Goal: Task Accomplishment & Management: Use online tool/utility

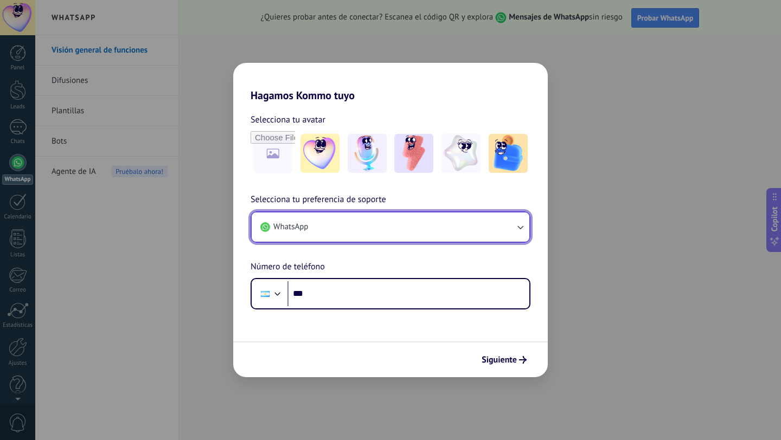
click at [343, 230] on button "WhatsApp" at bounding box center [391, 227] width 278 height 29
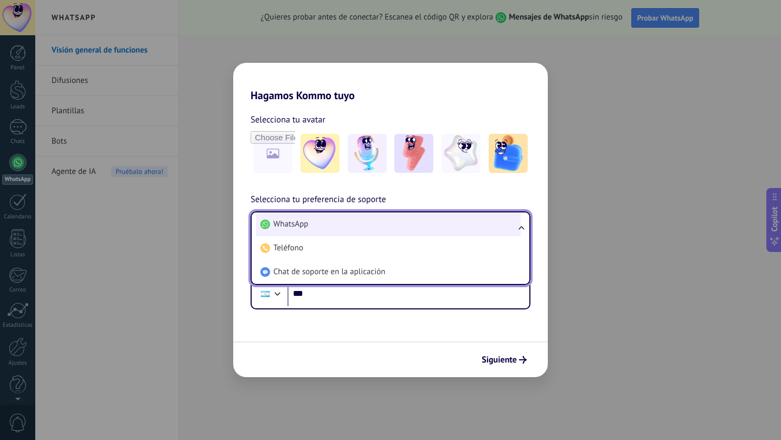
click at [342, 222] on li "WhatsApp" at bounding box center [388, 225] width 265 height 24
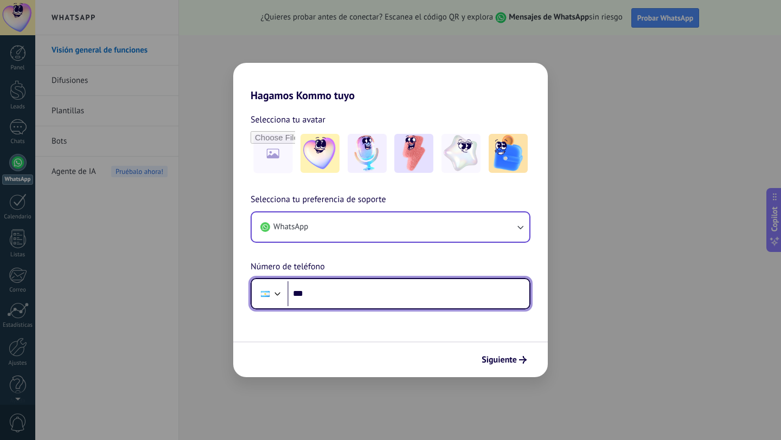
click at [332, 297] on input "***" at bounding box center [408, 293] width 242 height 25
click at [321, 296] on input "*******" at bounding box center [408, 293] width 242 height 25
click at [321, 294] on input "**********" at bounding box center [408, 293] width 242 height 25
drag, startPoint x: 321, startPoint y: 295, endPoint x: 313, endPoint y: 295, distance: 8.1
click at [313, 295] on input "**********" at bounding box center [408, 293] width 242 height 25
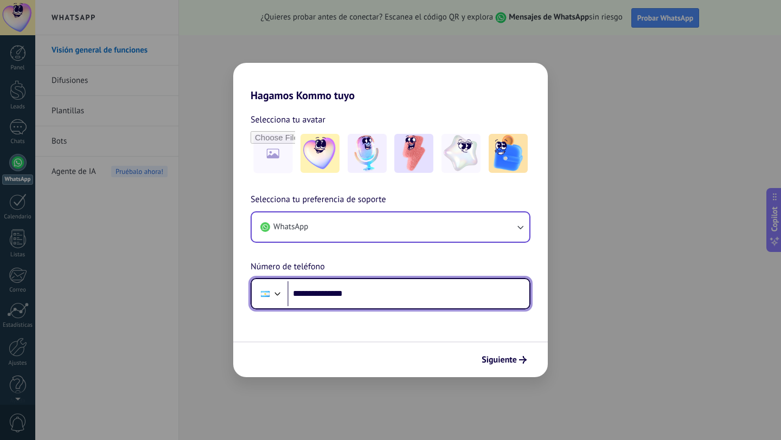
click at [319, 295] on input "**********" at bounding box center [408, 293] width 242 height 25
drag, startPoint x: 326, startPoint y: 294, endPoint x: 390, endPoint y: 298, distance: 63.5
click at [390, 298] on input "**********" at bounding box center [408, 293] width 242 height 25
type input "**********"
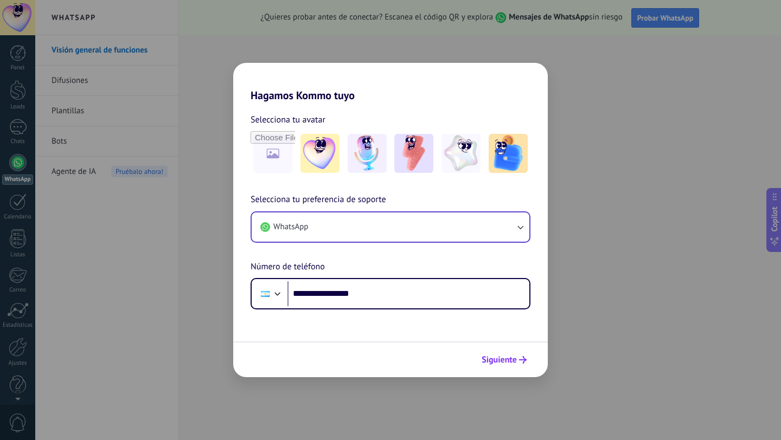
click at [510, 359] on span "Siguiente" at bounding box center [498, 360] width 35 height 8
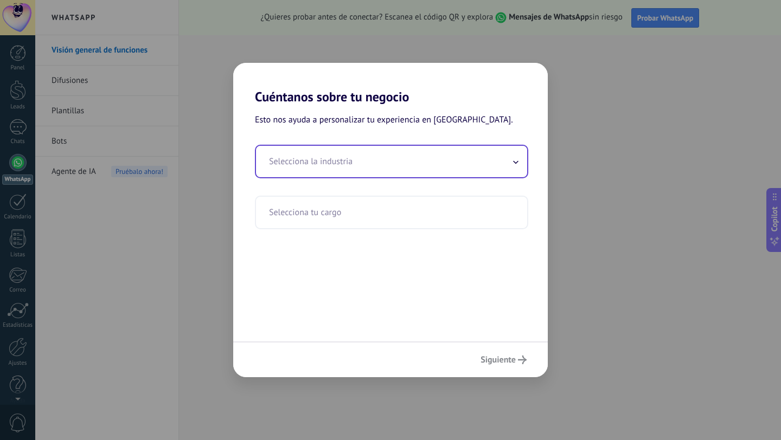
click at [401, 176] on input "text" at bounding box center [391, 161] width 271 height 31
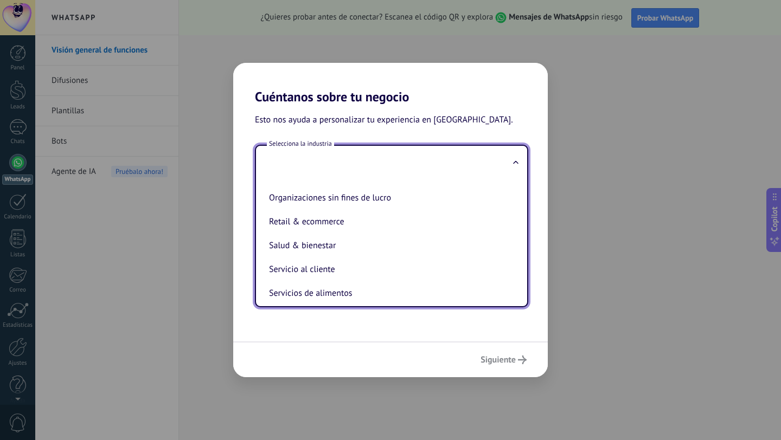
scroll to position [186, 0]
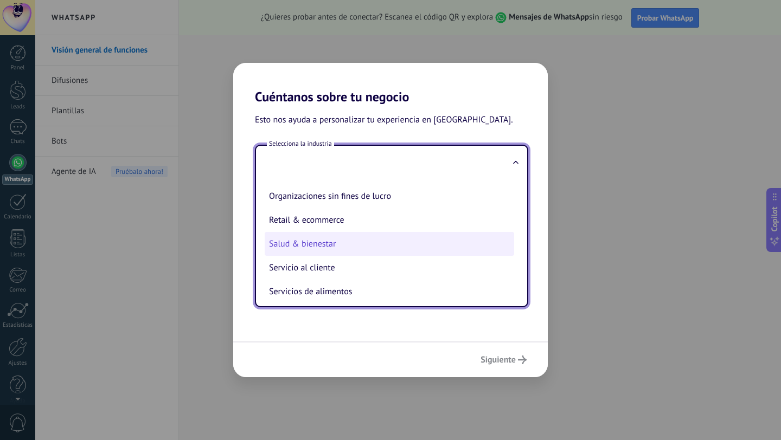
click at [366, 252] on li "Salud & bienestar" at bounding box center [389, 244] width 249 height 24
type input "**********"
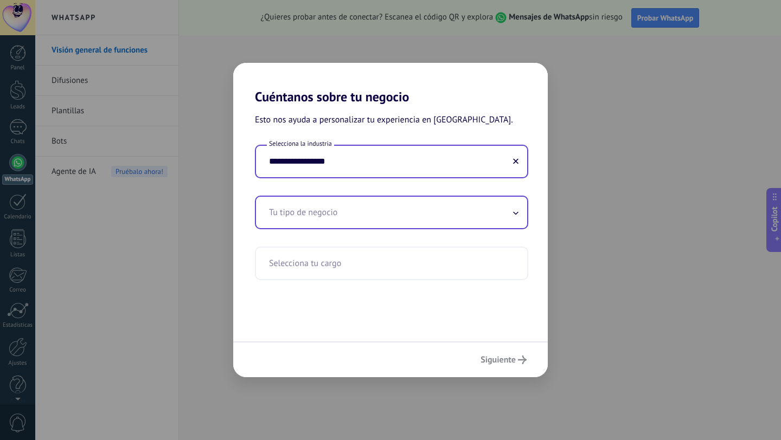
click at [354, 208] on input "text" at bounding box center [391, 212] width 271 height 31
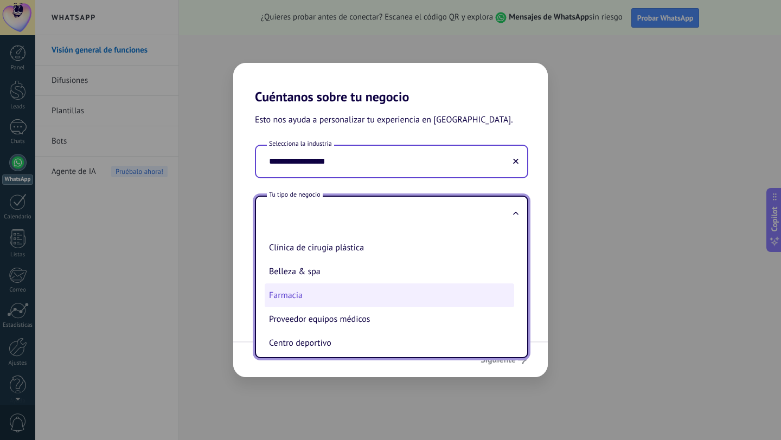
scroll to position [38, 0]
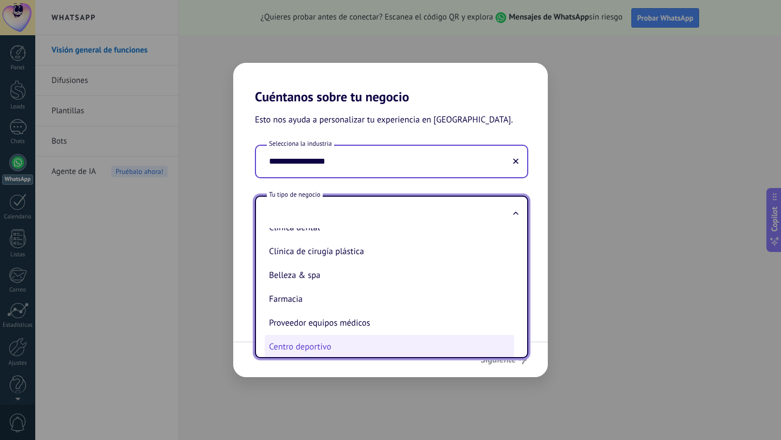
click at [330, 346] on li "Centro deportivo" at bounding box center [389, 347] width 249 height 24
type input "**********"
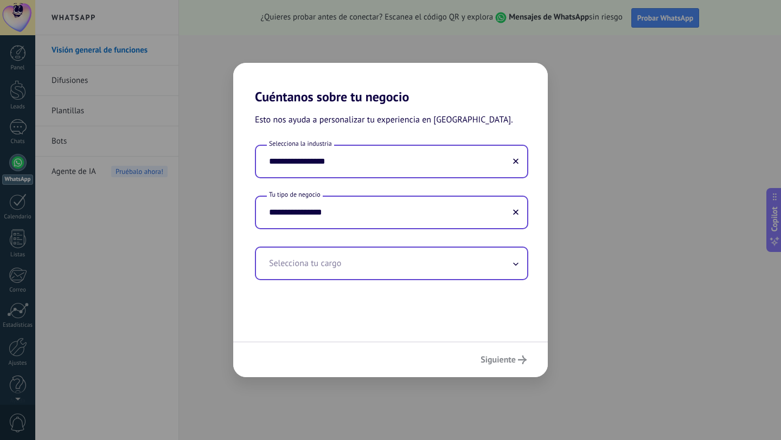
click at [404, 276] on input "text" at bounding box center [391, 263] width 271 height 31
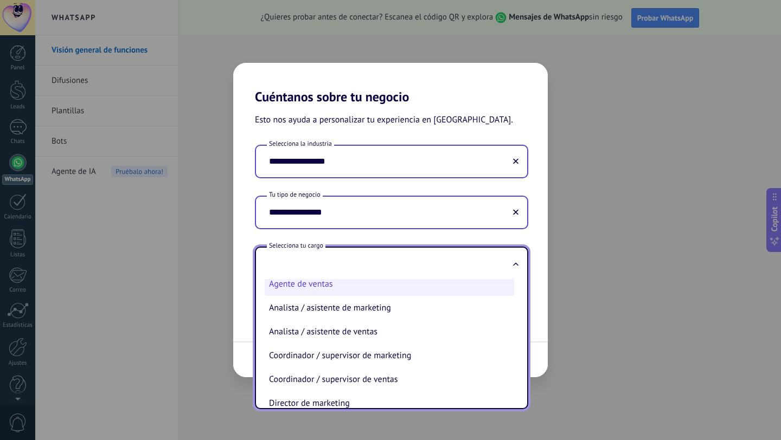
scroll to position [10, 0]
click at [388, 288] on li "Agente de ventas" at bounding box center [389, 284] width 249 height 24
type input "**********"
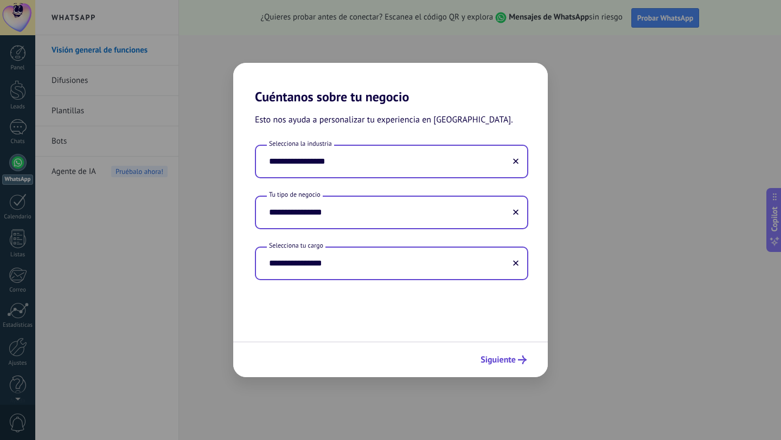
click at [506, 364] on span "Siguiente" at bounding box center [497, 360] width 35 height 8
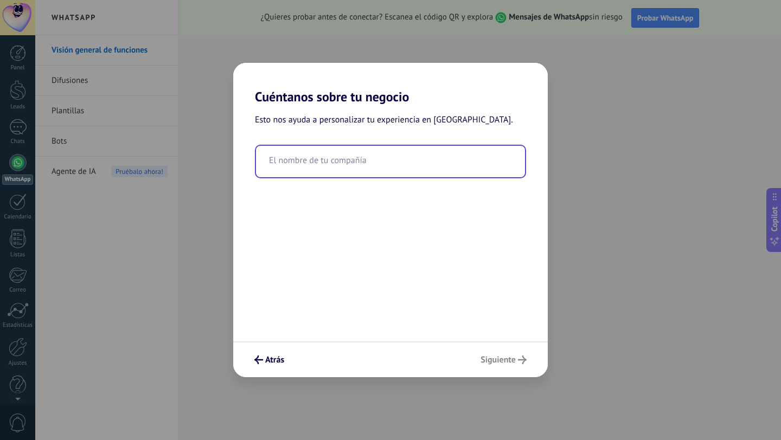
click at [388, 171] on input "text" at bounding box center [390, 161] width 269 height 31
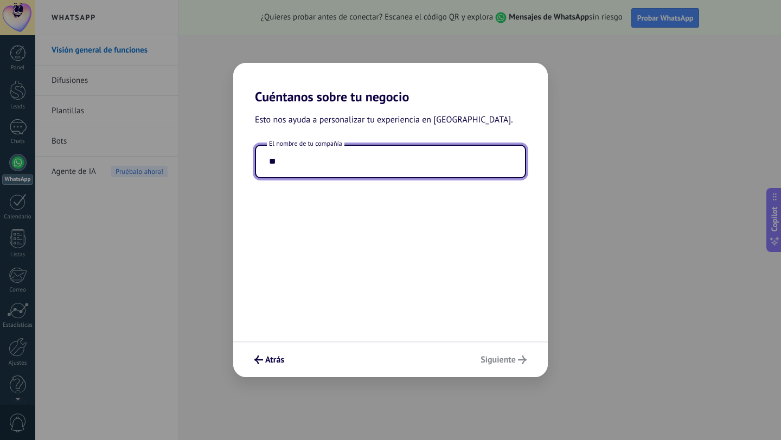
type input "*"
type input "**********"
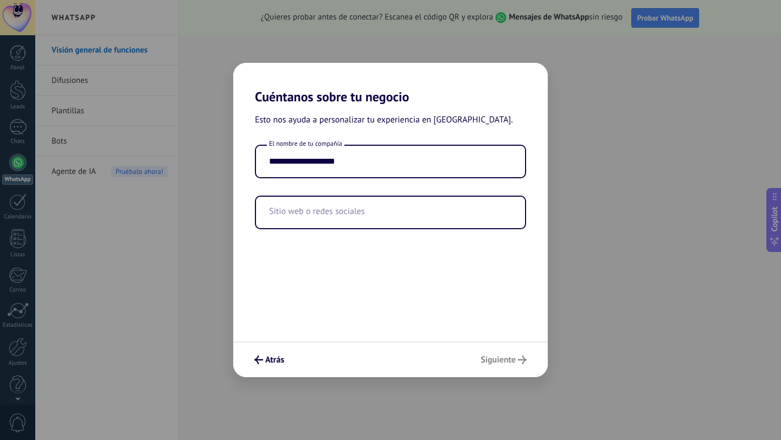
click at [501, 363] on div "Atrás Siguiente" at bounding box center [390, 360] width 314 height 36
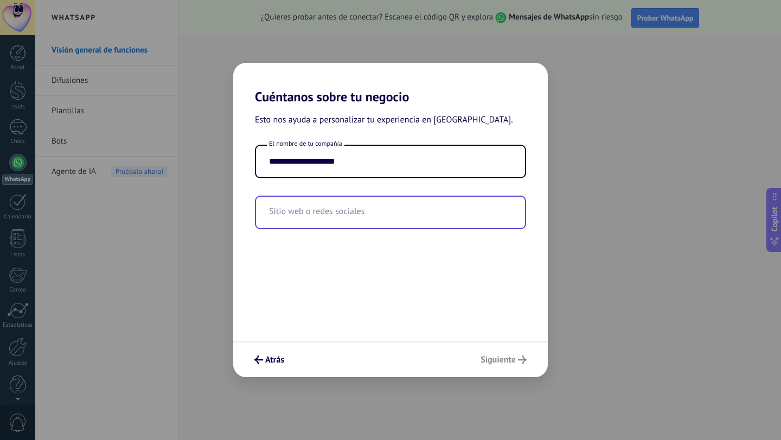
click at [377, 221] on input "text" at bounding box center [390, 212] width 269 height 31
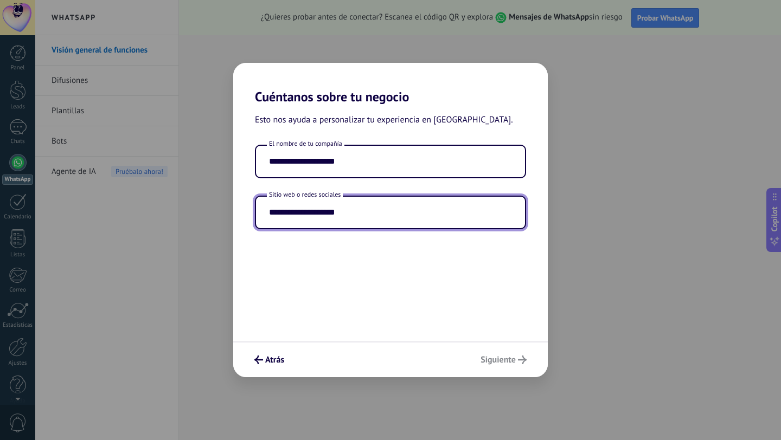
type input "**********"
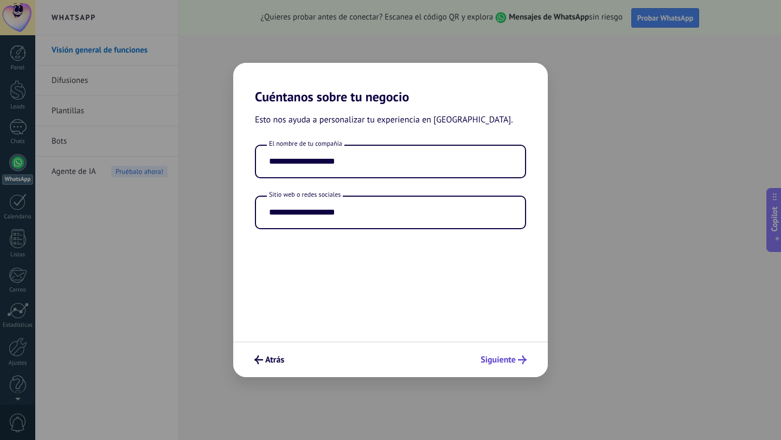
click at [522, 368] on button "Siguiente" at bounding box center [503, 360] width 56 height 18
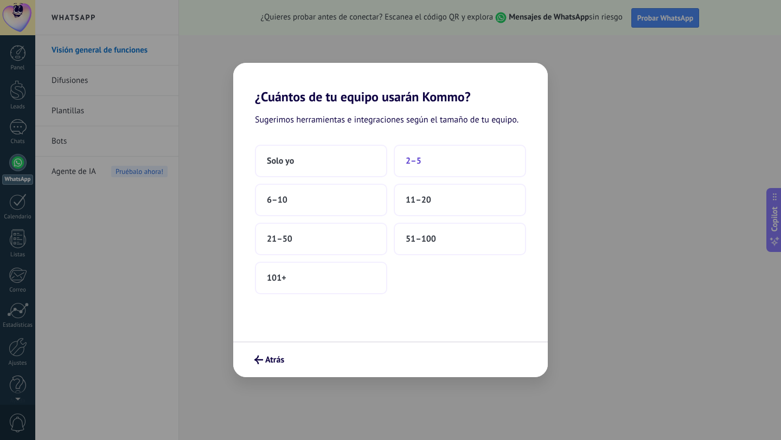
click at [410, 170] on button "2–5" at bounding box center [460, 161] width 132 height 33
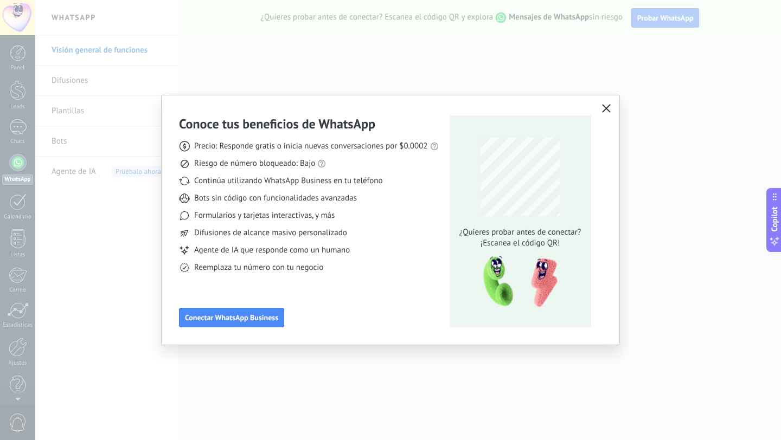
click at [608, 110] on icon "button" at bounding box center [606, 108] width 9 height 9
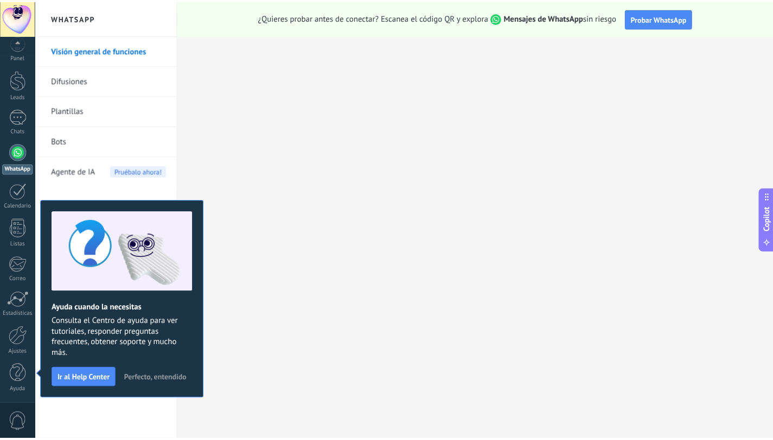
scroll to position [0, 0]
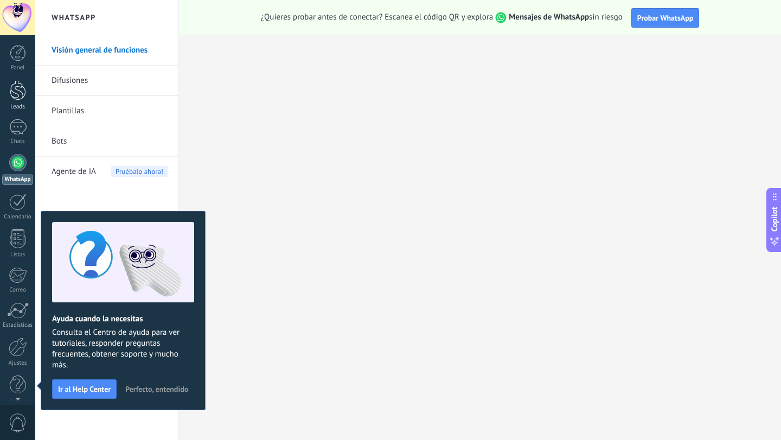
click at [20, 94] on div at bounding box center [18, 90] width 16 height 20
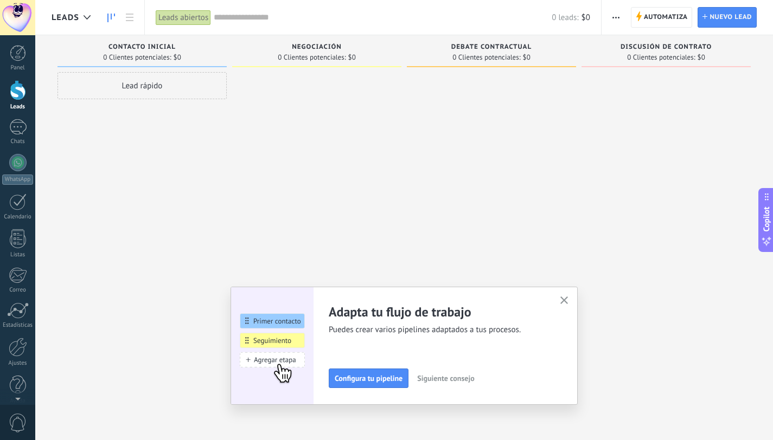
click at [292, 127] on div at bounding box center [316, 221] width 169 height 299
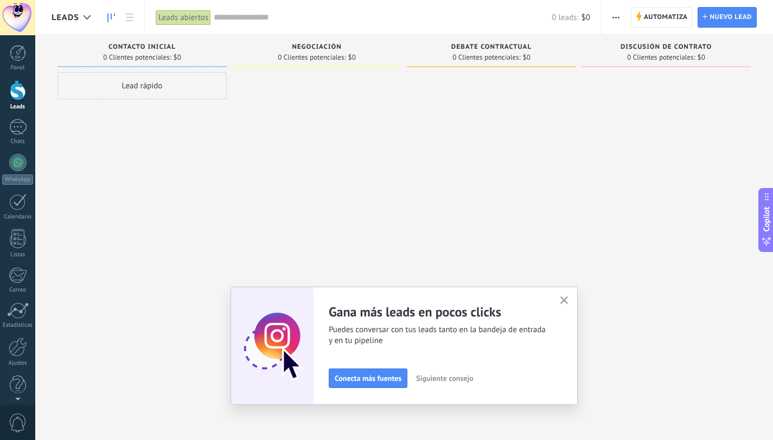
click at [568, 301] on use "button" at bounding box center [564, 301] width 8 height 8
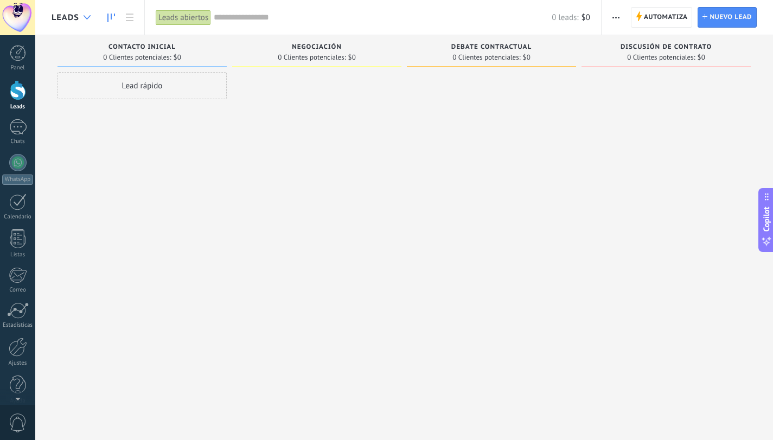
click at [79, 18] on div at bounding box center [87, 17] width 18 height 21
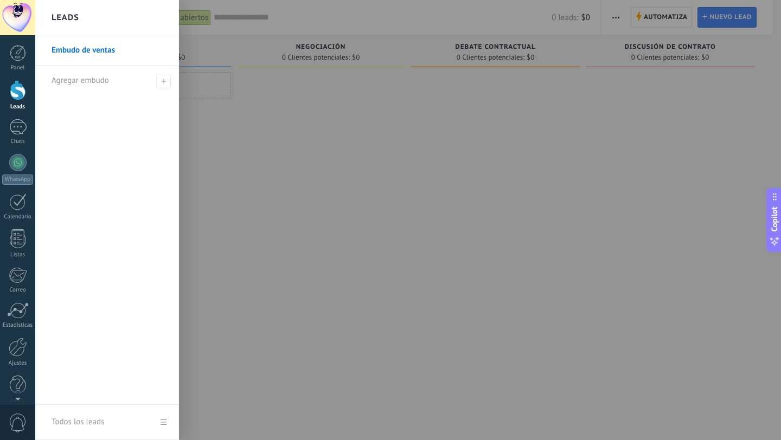
click at [244, 171] on div at bounding box center [425, 220] width 781 height 440
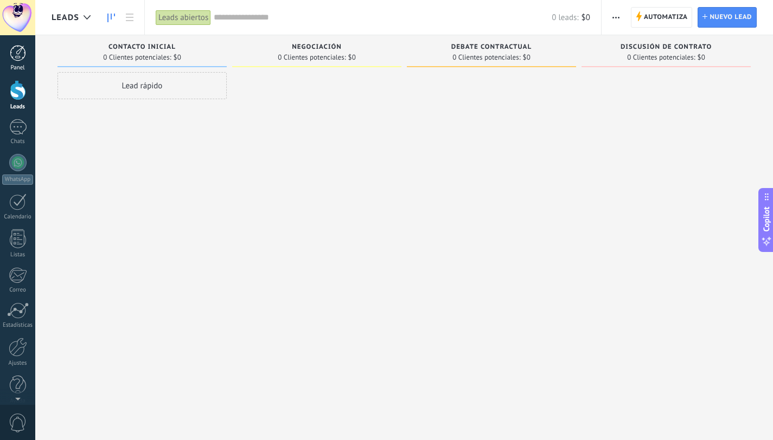
click at [22, 63] on link "Panel" at bounding box center [17, 58] width 35 height 27
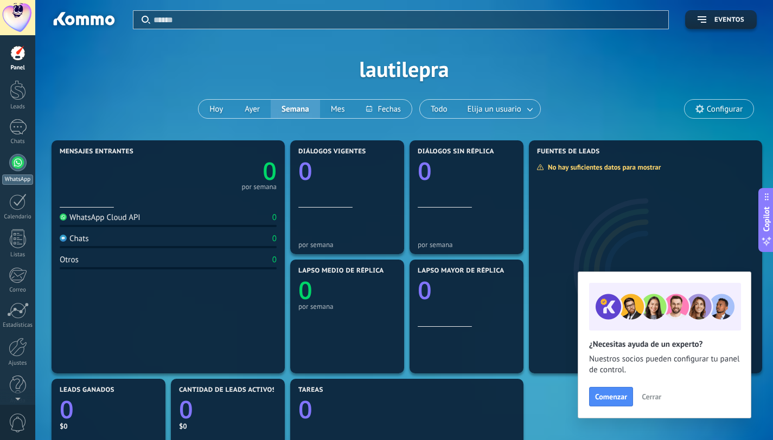
click at [12, 166] on div at bounding box center [17, 162] width 17 height 17
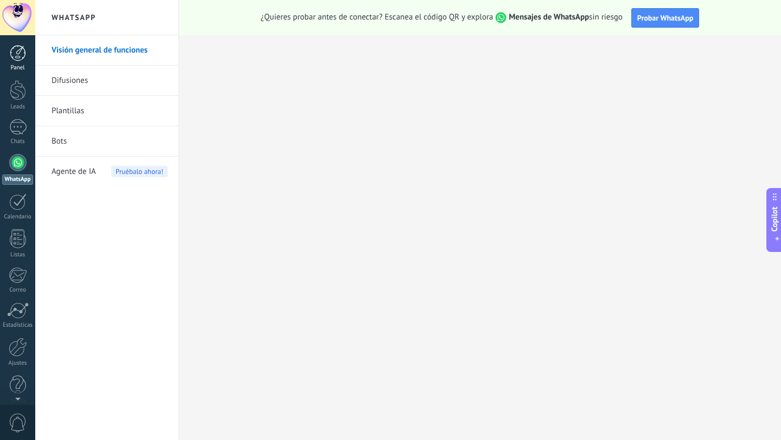
click at [16, 64] on link "Panel" at bounding box center [17, 58] width 35 height 27
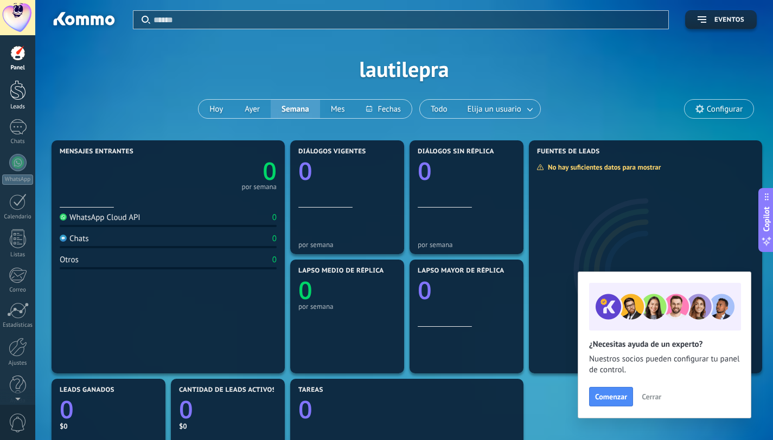
click at [11, 100] on div at bounding box center [18, 90] width 16 height 20
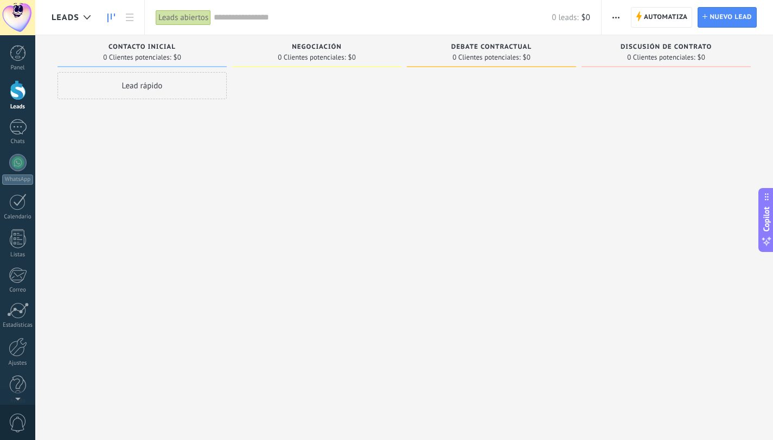
click at [76, 16] on span "Leads" at bounding box center [66, 17] width 28 height 10
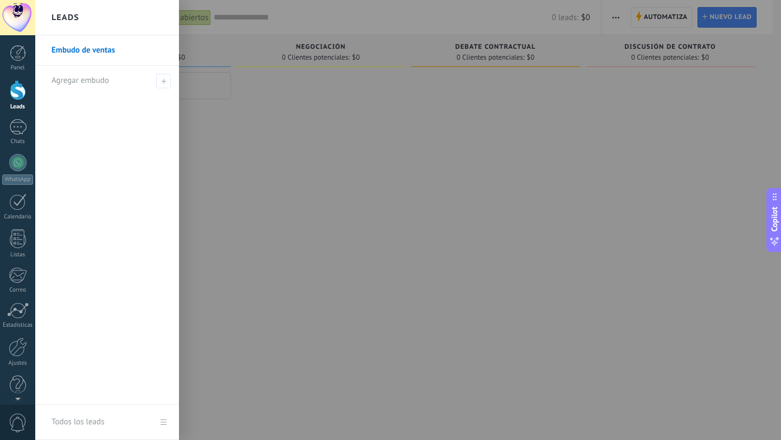
click at [312, 186] on div at bounding box center [425, 220] width 781 height 440
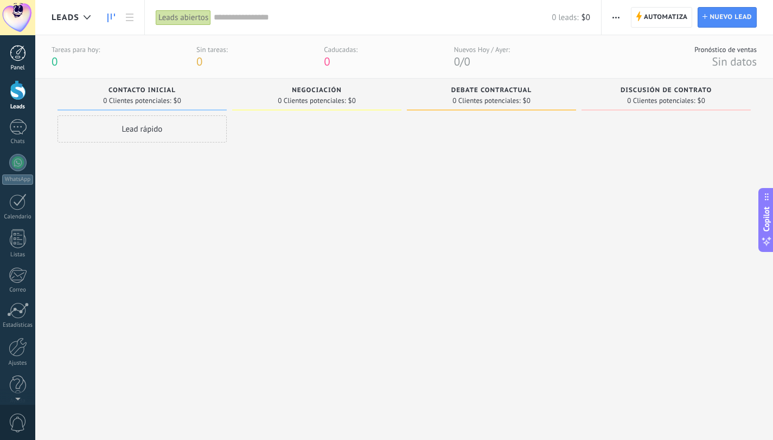
click at [28, 61] on link "Panel" at bounding box center [17, 58] width 35 height 27
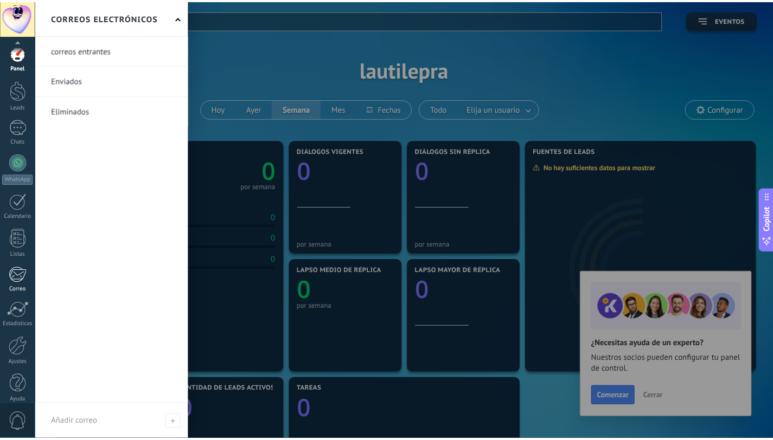
scroll to position [11, 0]
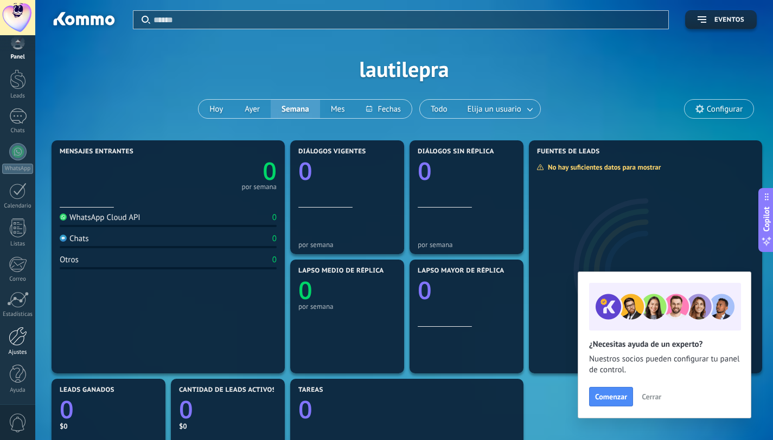
click at [16, 337] on div at bounding box center [18, 336] width 18 height 19
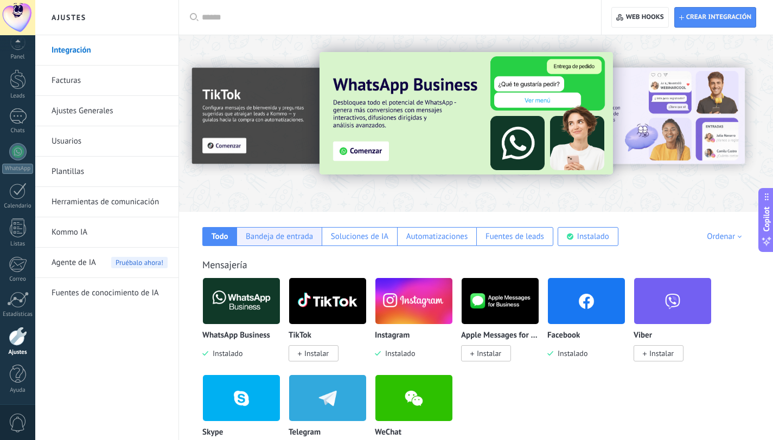
click at [286, 240] on div "Bandeja de entrada" at bounding box center [279, 236] width 67 height 10
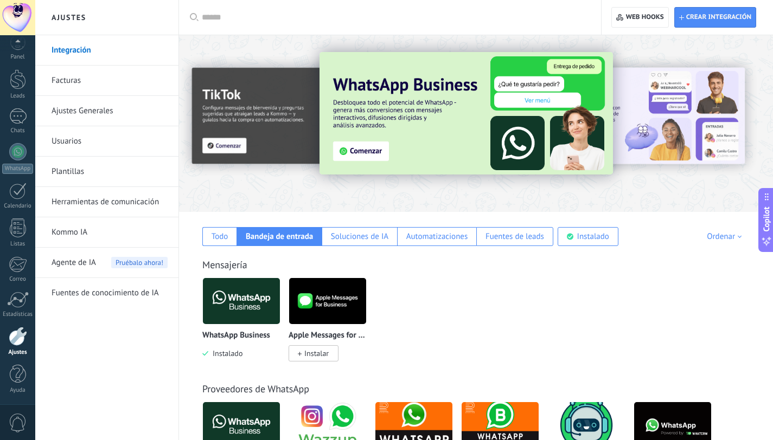
click at [16, 425] on span "0" at bounding box center [18, 423] width 18 height 19
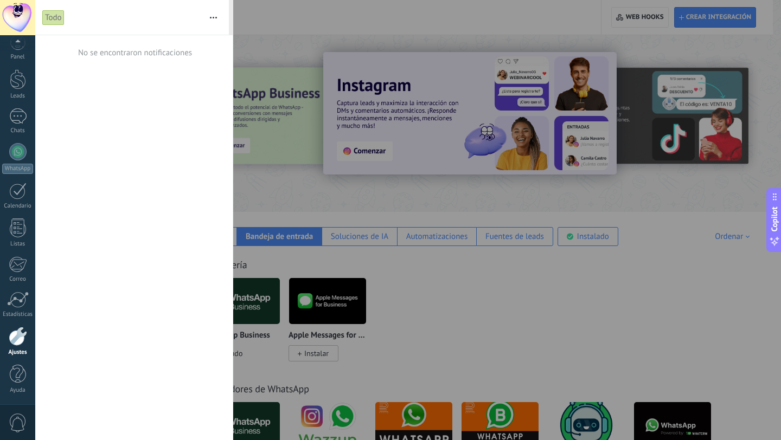
click at [18, 349] on link "Ajustes" at bounding box center [17, 341] width 35 height 29
click at [18, 371] on div at bounding box center [18, 374] width 16 height 19
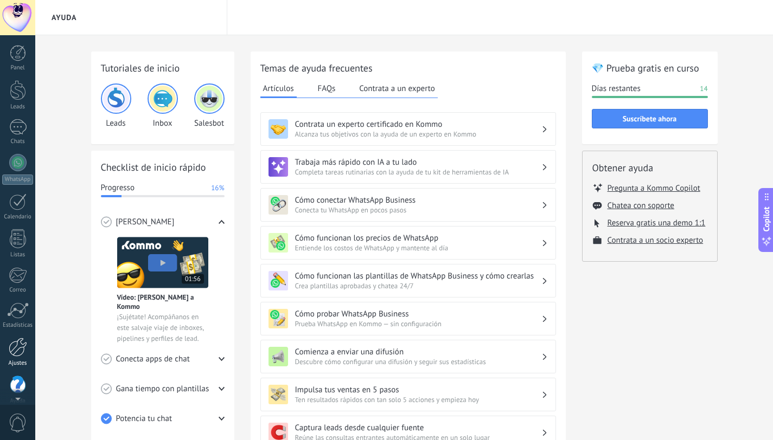
click at [18, 356] on link "Ajustes" at bounding box center [17, 352] width 35 height 29
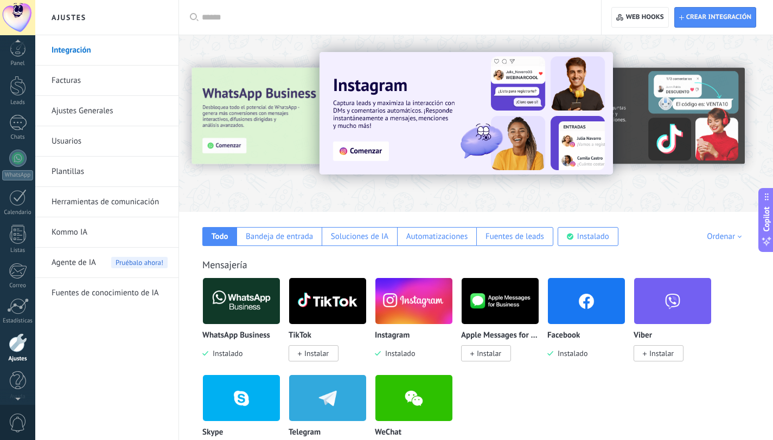
scroll to position [11, 0]
click at [22, 14] on div at bounding box center [17, 17] width 35 height 35
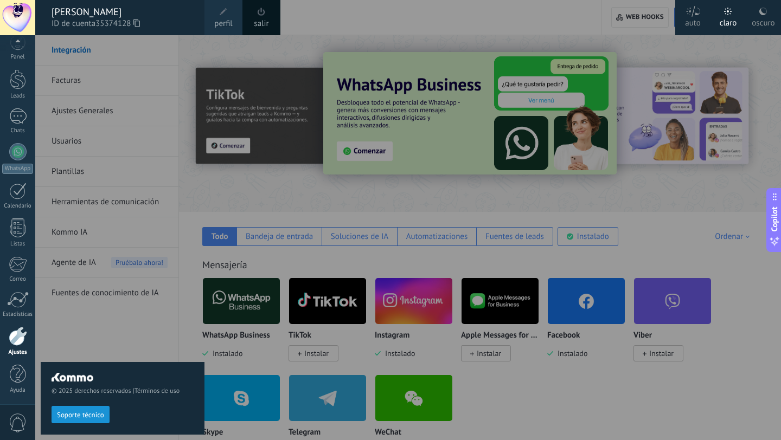
click at [141, 324] on div "© 2025 derechos reservados | Términos de uso Soporte técnico" at bounding box center [123, 237] width 164 height 405
click at [23, 342] on div at bounding box center [18, 336] width 18 height 19
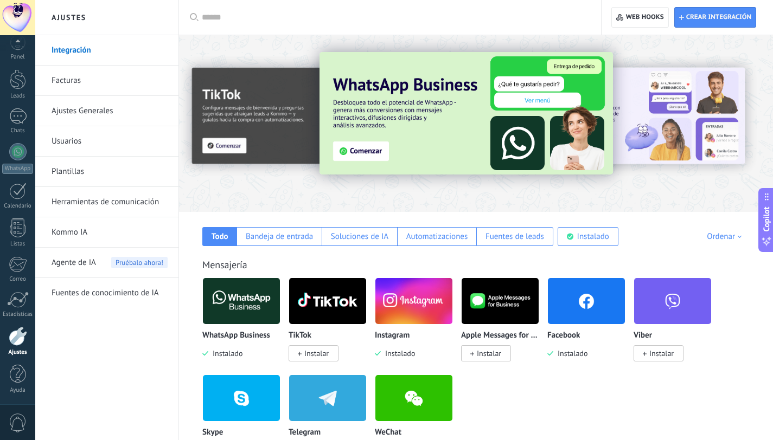
click at [100, 114] on link "Ajustes Generales" at bounding box center [110, 111] width 116 height 30
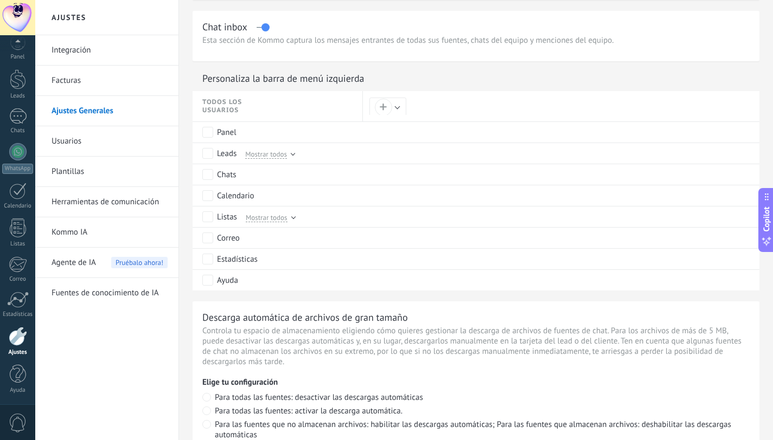
scroll to position [478, 0]
click at [280, 139] on div "Panel" at bounding box center [279, 133] width 155 height 21
click at [227, 139] on div "Panel" at bounding box center [227, 133] width 20 height 11
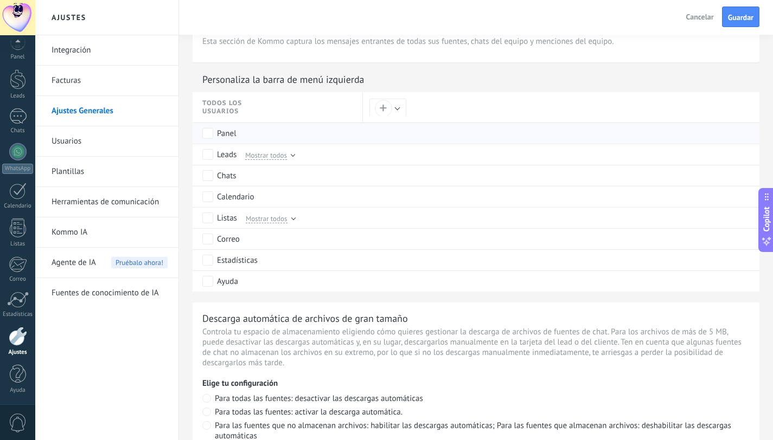
click at [227, 139] on div "Panel" at bounding box center [227, 133] width 20 height 11
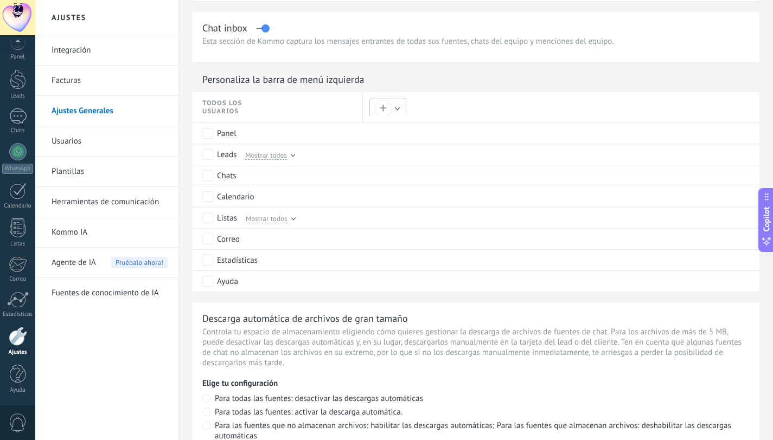
click at [393, 111] on button "+" at bounding box center [387, 108] width 37 height 19
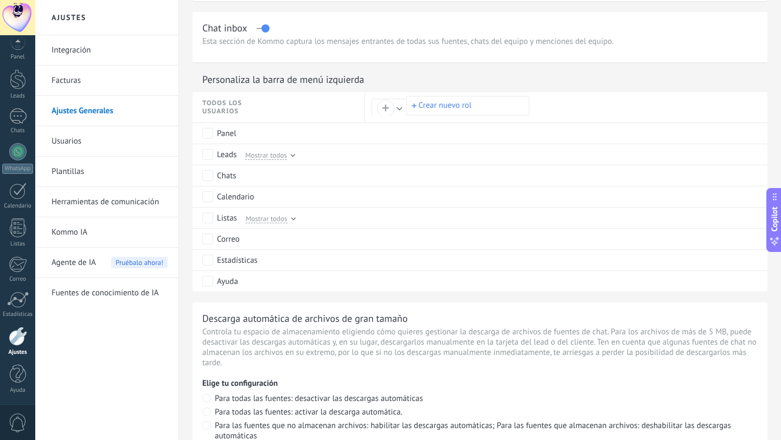
click at [393, 111] on div at bounding box center [390, 220] width 781 height 440
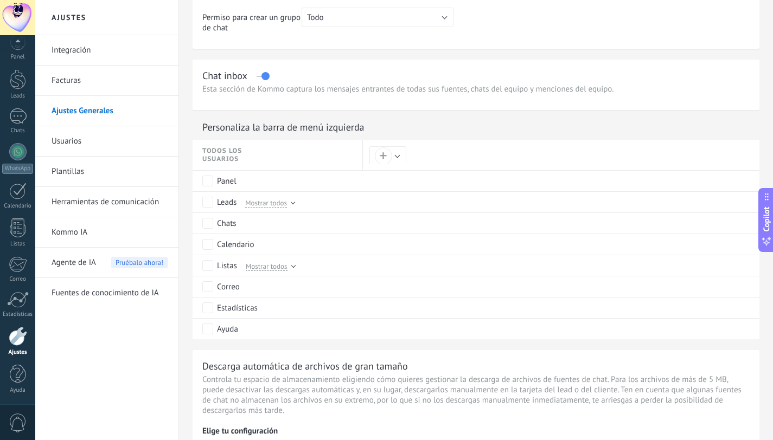
scroll to position [429, 0]
click at [86, 56] on link "Integración" at bounding box center [110, 50] width 116 height 30
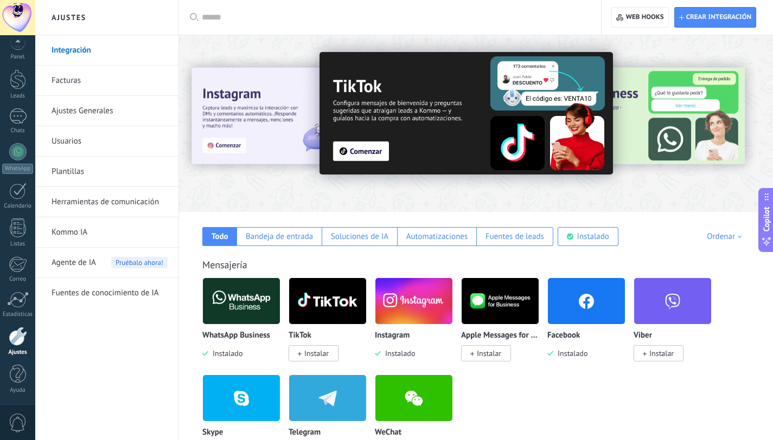
click at [202, 29] on div at bounding box center [394, 17] width 384 height 35
click at [202, 21] on input "text" at bounding box center [394, 17] width 384 height 11
click at [22, 55] on div "Panel" at bounding box center [17, 57] width 31 height 7
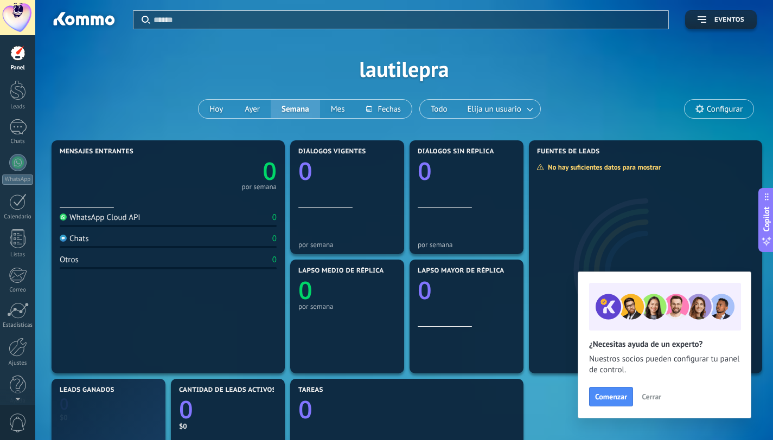
click at [221, 24] on input "text" at bounding box center [407, 19] width 508 height 11
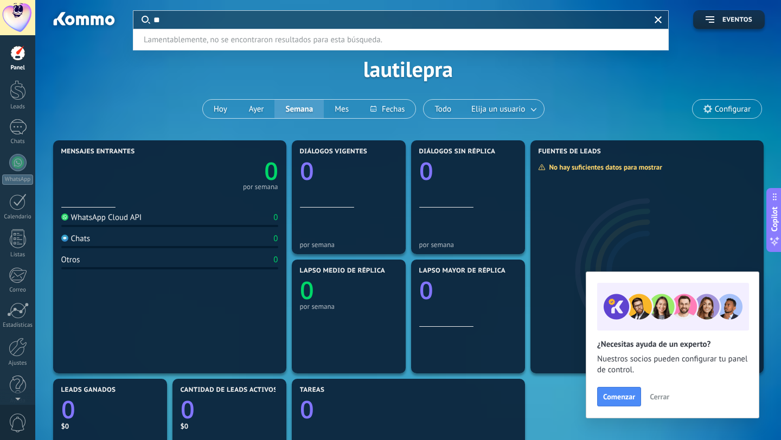
type input "*"
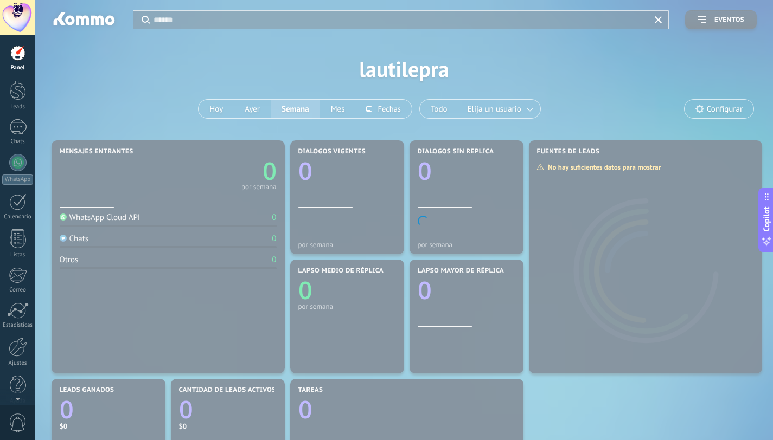
type input "*"
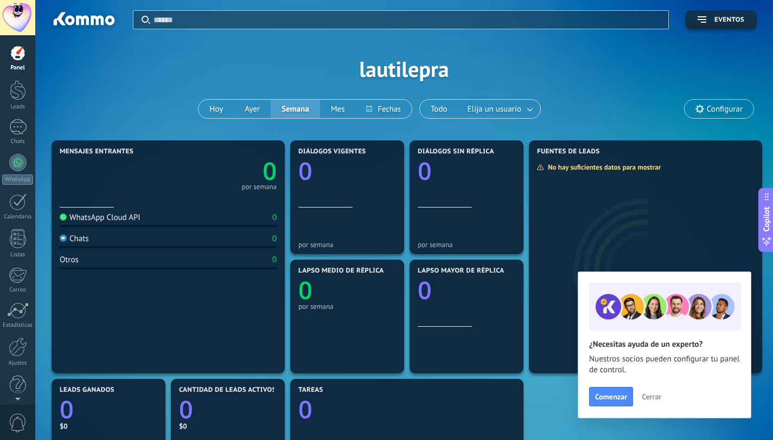
click at [218, 22] on input "text" at bounding box center [407, 19] width 508 height 11
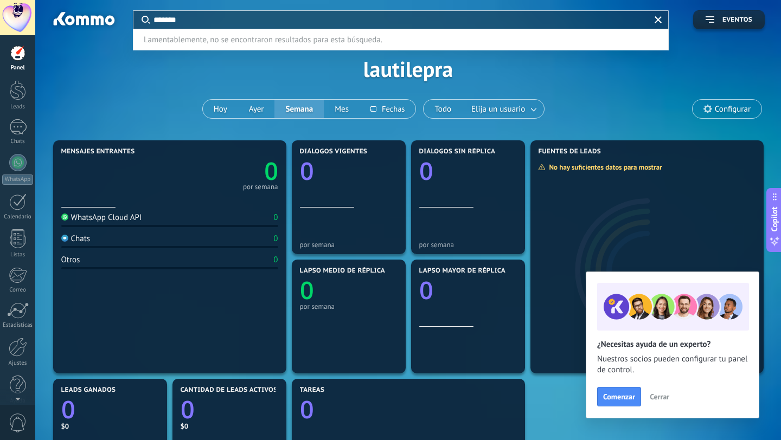
type input "*******"
click at [703, 109] on div at bounding box center [390, 220] width 781 height 440
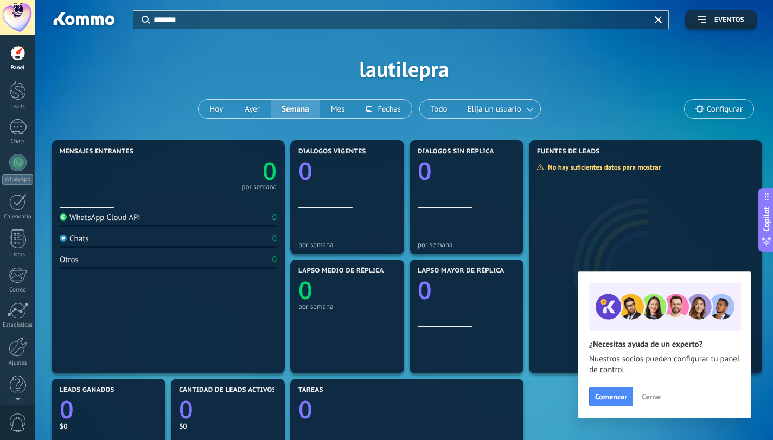
click at [704, 108] on span "Configurar" at bounding box center [718, 109] width 69 height 18
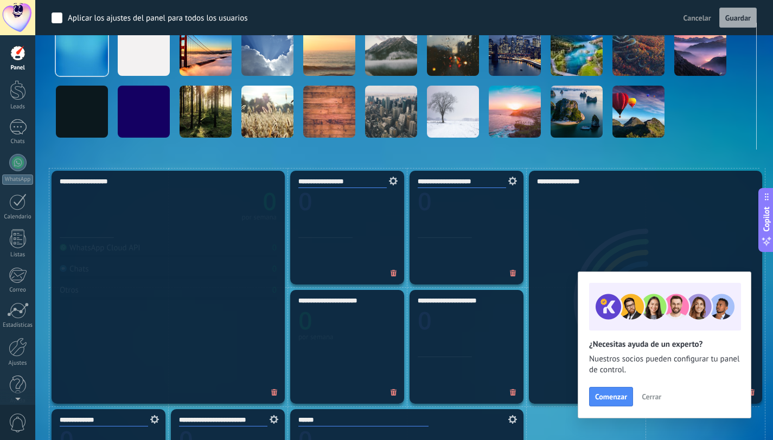
scroll to position [183, 0]
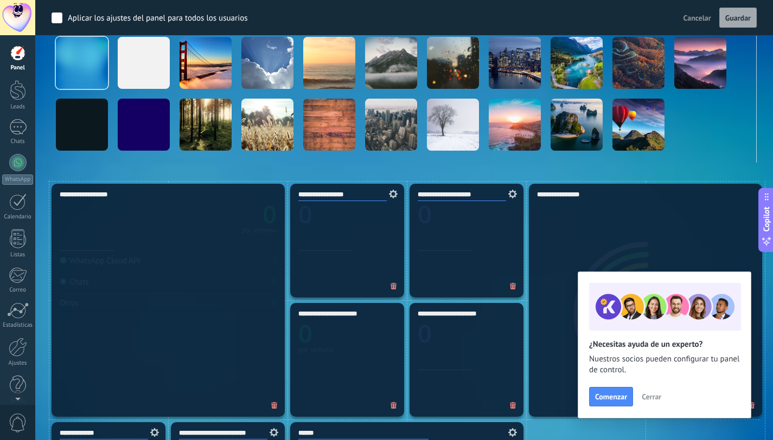
click at [654, 396] on span "Cerrar" at bounding box center [651, 397] width 20 height 8
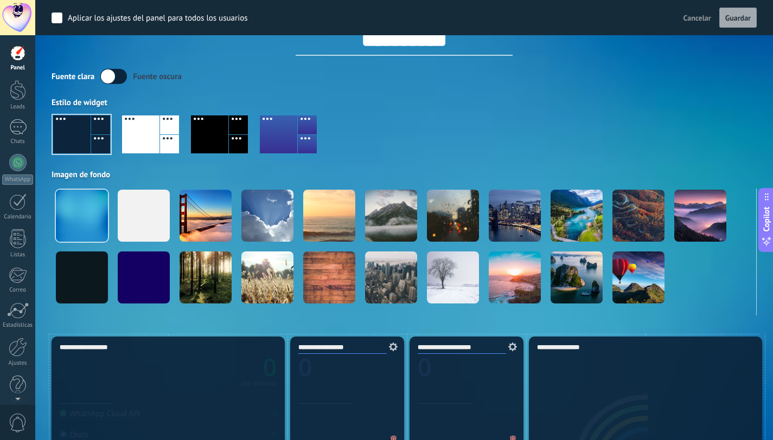
scroll to position [0, 0]
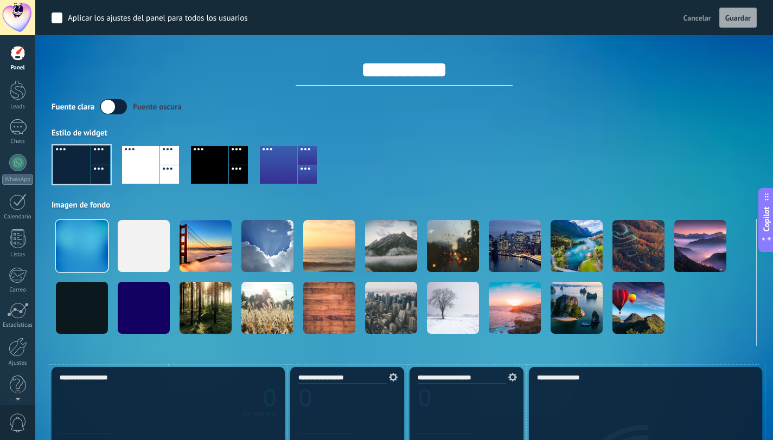
click at [767, 231] on div "Copilot" at bounding box center [766, 220] width 11 height 55
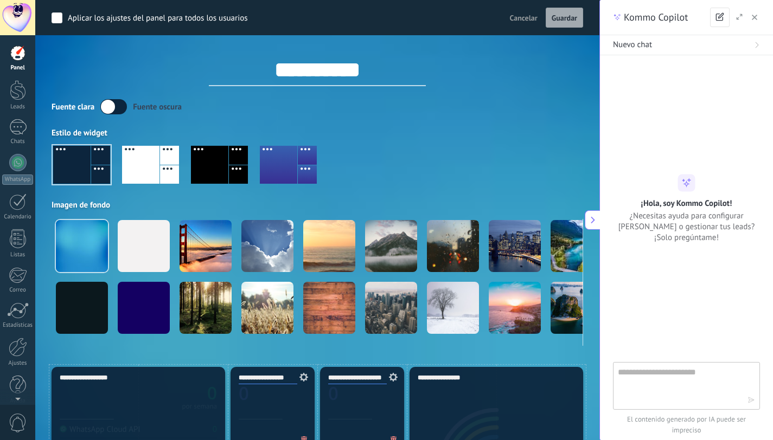
click at [670, 385] on textarea at bounding box center [682, 385] width 130 height 39
type textarea "**********"
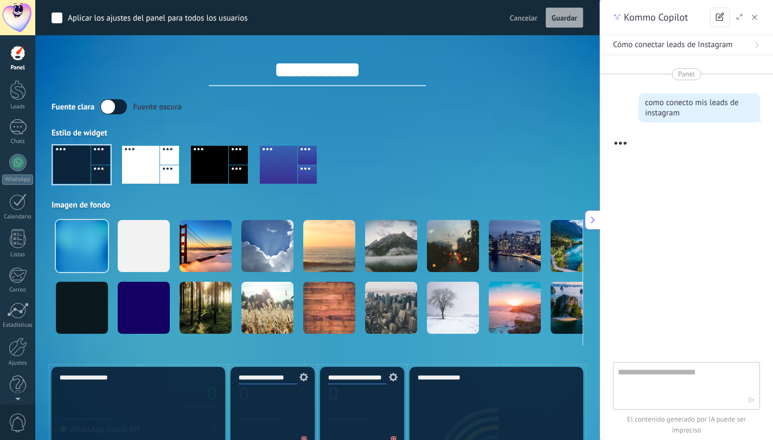
click at [642, 47] on span "Cómo conectar leads de Instagram" at bounding box center [673, 45] width 120 height 11
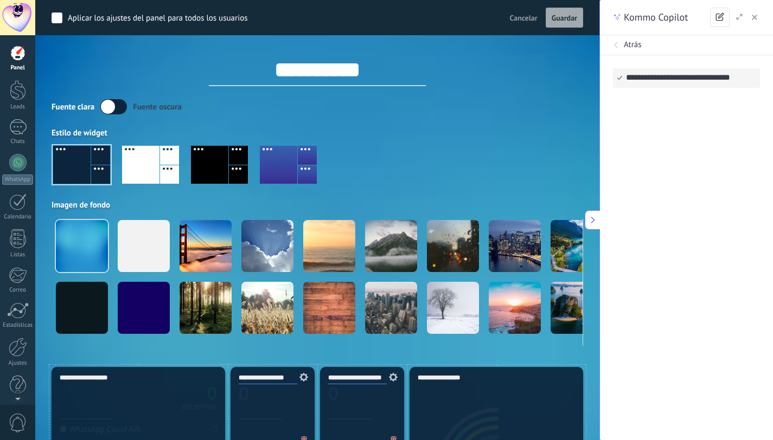
click at [615, 44] on icon at bounding box center [616, 45] width 7 height 7
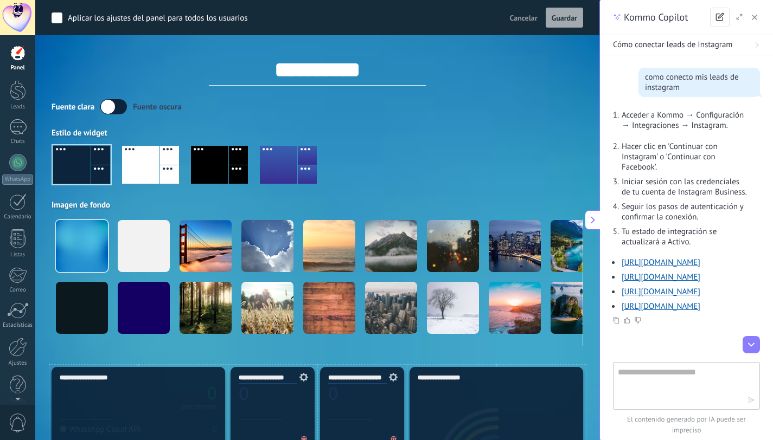
scroll to position [24, 0]
click at [499, 177] on div at bounding box center [317, 169] width 531 height 62
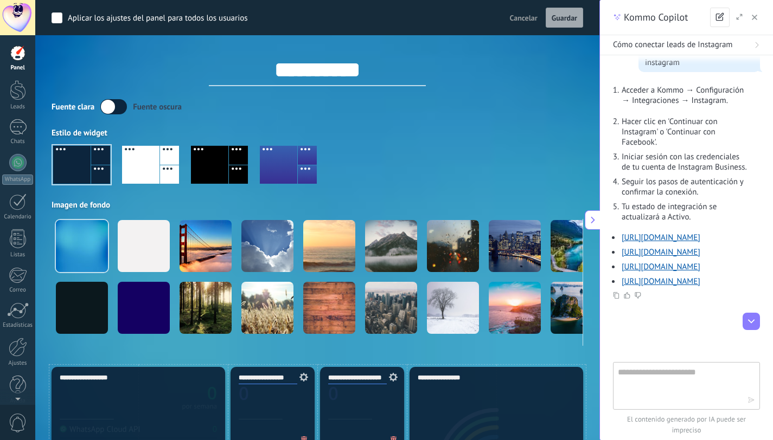
scroll to position [0, 0]
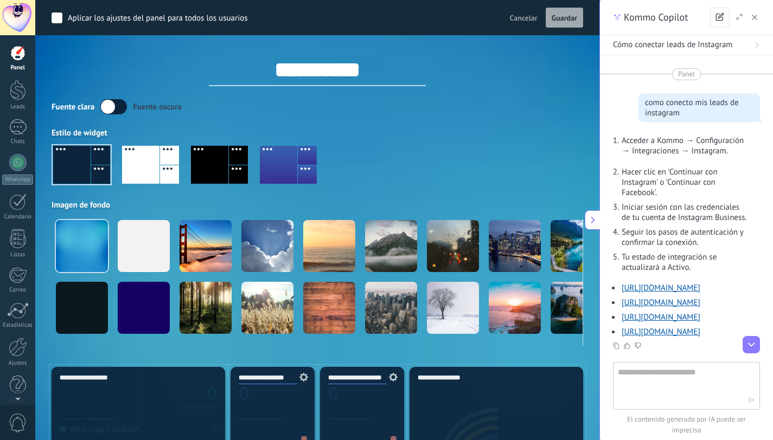
click at [751, 24] on div at bounding box center [735, 18] width 50 height 20
click at [752, 18] on icon "button" at bounding box center [753, 17] width 5 height 5
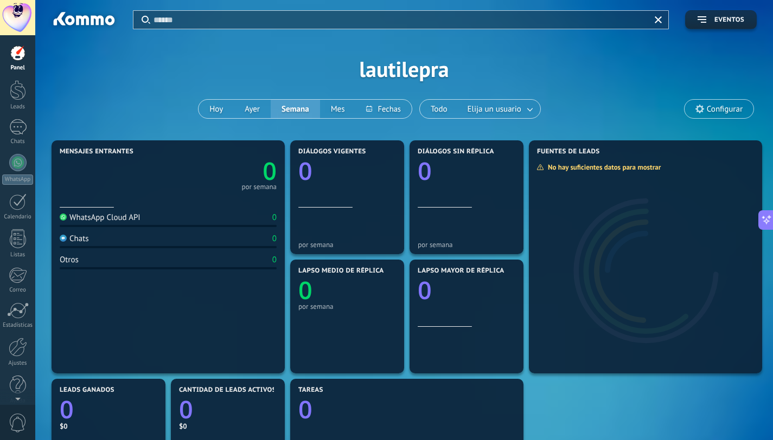
click at [723, 113] on span "Configurar" at bounding box center [724, 109] width 36 height 9
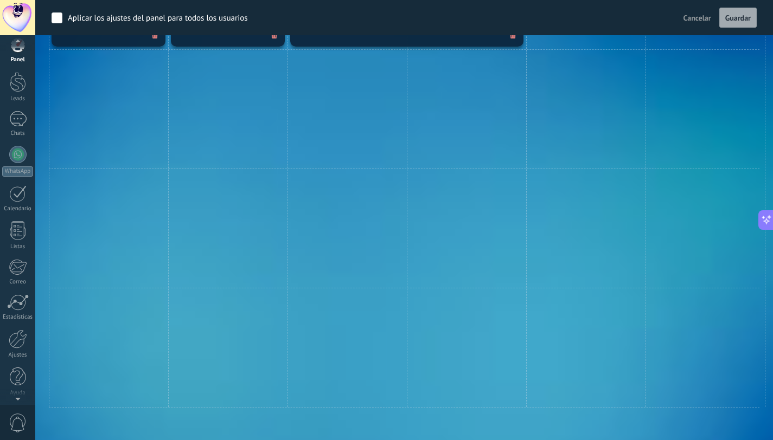
scroll to position [10, 0]
click at [14, 344] on div at bounding box center [18, 337] width 18 height 19
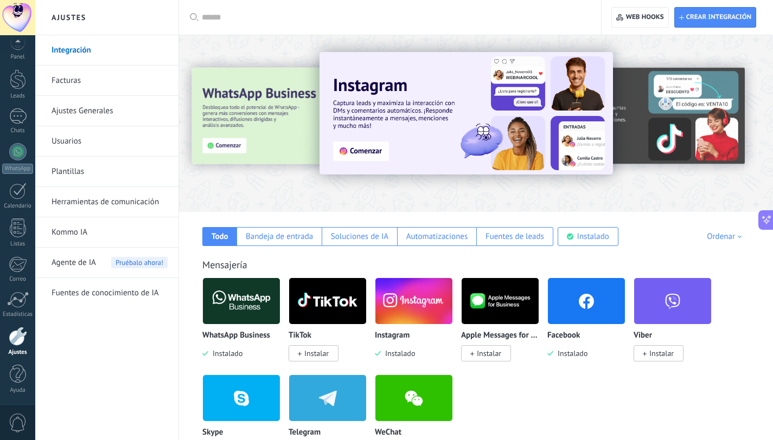
click at [242, 24] on div at bounding box center [394, 17] width 384 height 35
click at [226, 14] on input "text" at bounding box center [394, 17] width 384 height 11
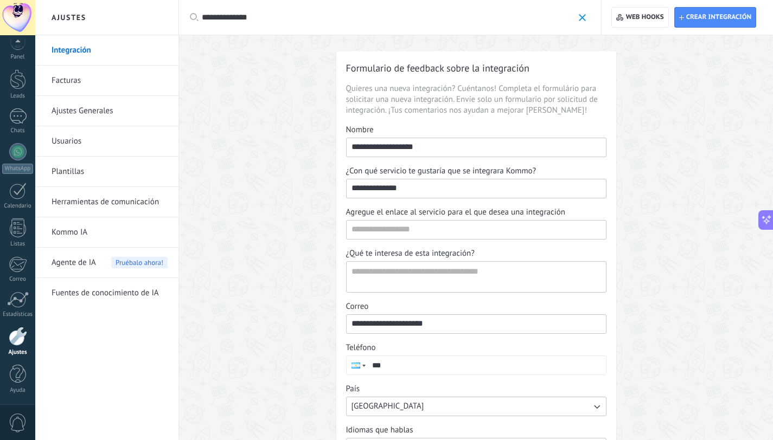
type input "**********"
click at [584, 17] on span at bounding box center [581, 17] width 7 height 7
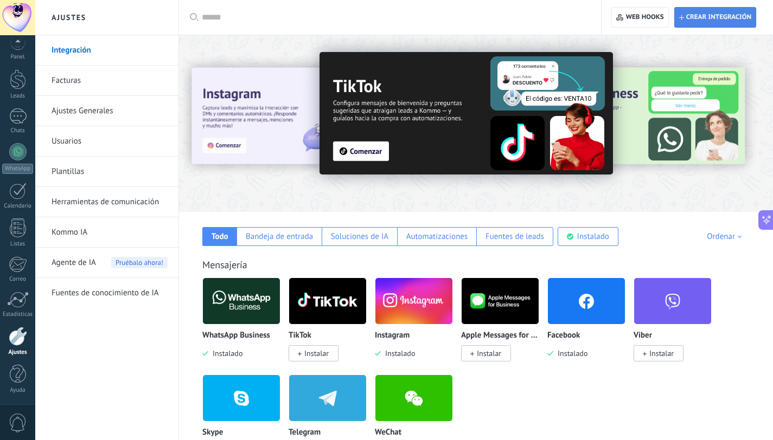
click at [717, 23] on span "Crear integración" at bounding box center [715, 18] width 72 height 20
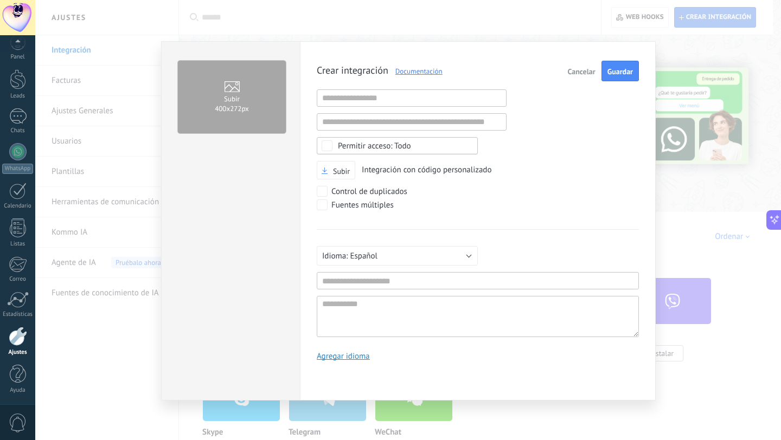
scroll to position [10, 0]
click at [385, 99] on input "text" at bounding box center [412, 97] width 190 height 17
click at [352, 98] on input "text" at bounding box center [412, 97] width 190 height 17
click at [388, 17] on div "Subir 400х272px Crear integración Documentación Cancelar Guardar URL inválida U…" at bounding box center [407, 220] width 745 height 440
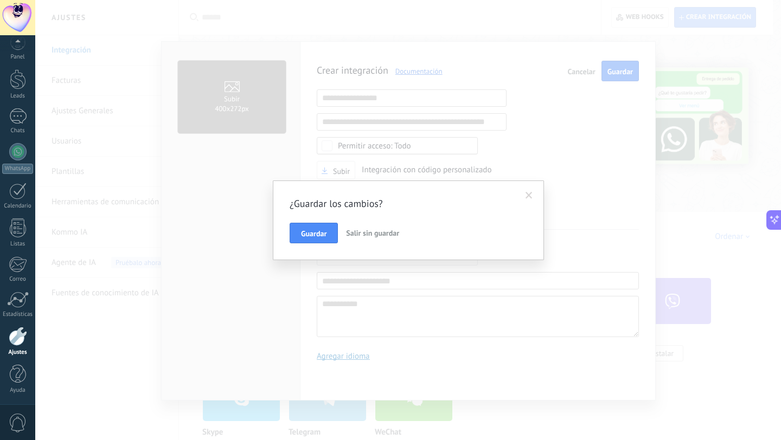
click at [369, 229] on span "Salir sin guardar" at bounding box center [372, 233] width 53 height 10
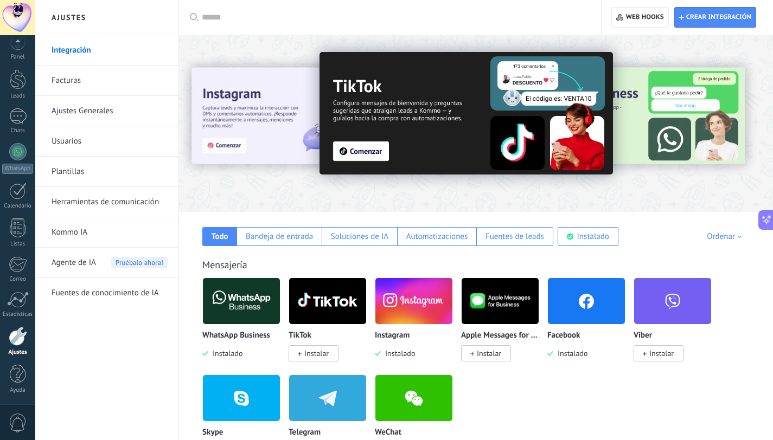
click at [417, 309] on img at bounding box center [413, 301] width 77 height 53
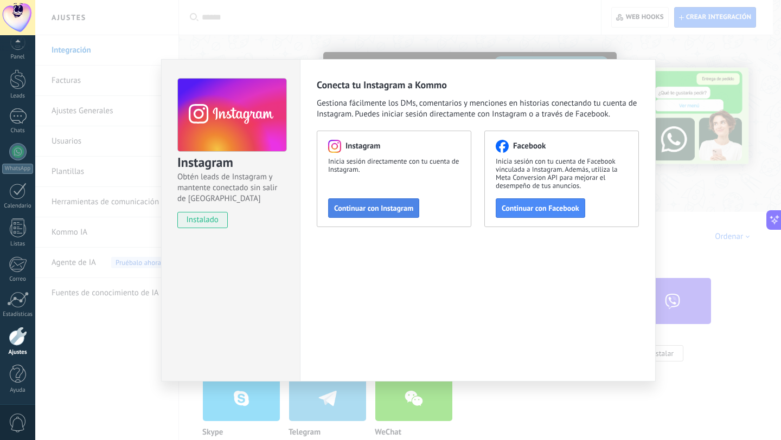
click at [376, 206] on span "Continuar con Instagram" at bounding box center [373, 208] width 79 height 8
